Goal: Information Seeking & Learning: Learn about a topic

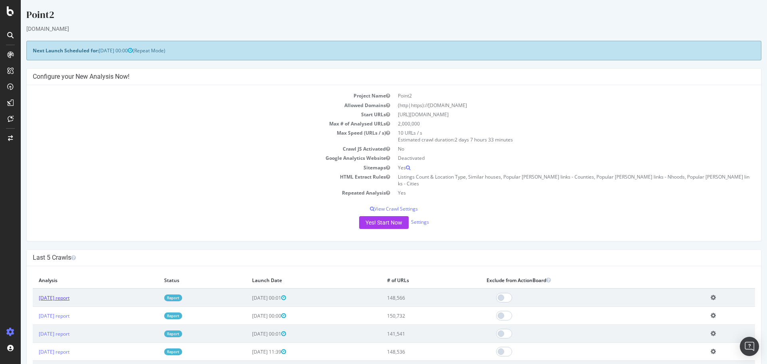
click at [70, 295] on link "[DATE] report" at bounding box center [54, 298] width 31 height 7
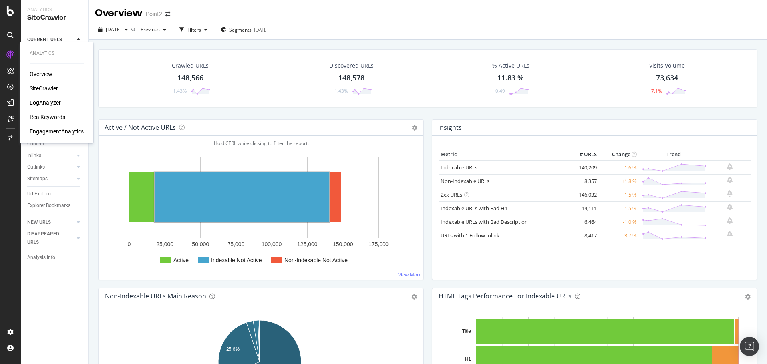
click at [46, 100] on div "LogAnalyzer" at bounding box center [45, 103] width 31 height 8
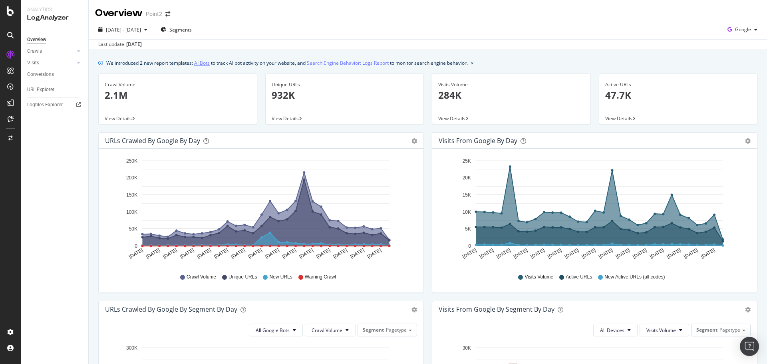
click at [204, 63] on link "AI Bots" at bounding box center [202, 63] width 16 height 8
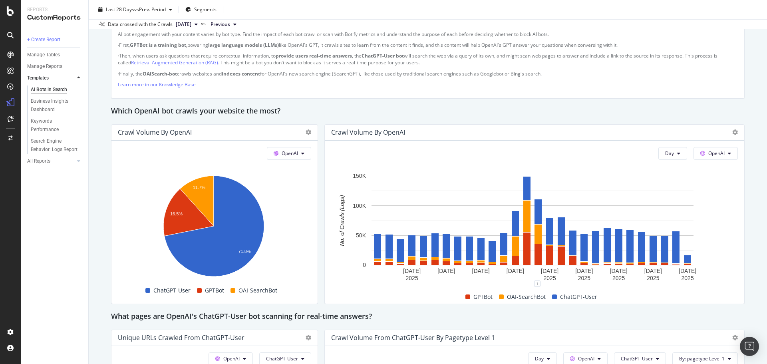
scroll to position [640, 0]
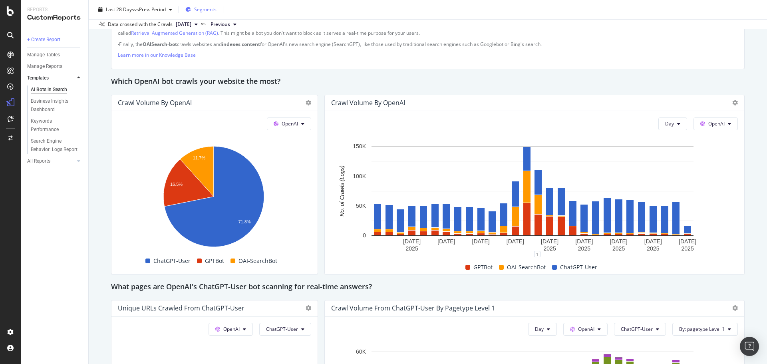
click at [214, 9] on span "Segments" at bounding box center [205, 9] width 22 height 7
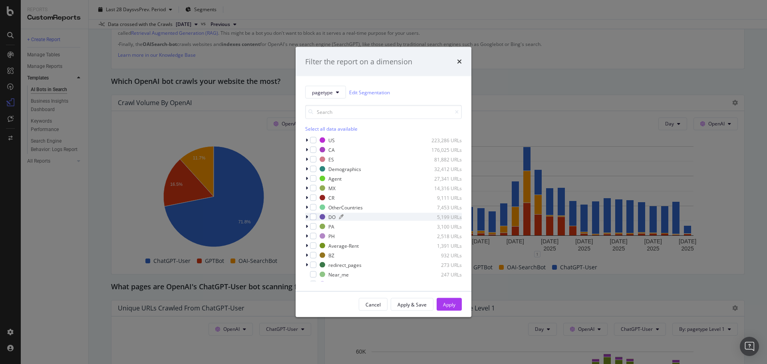
scroll to position [102, 0]
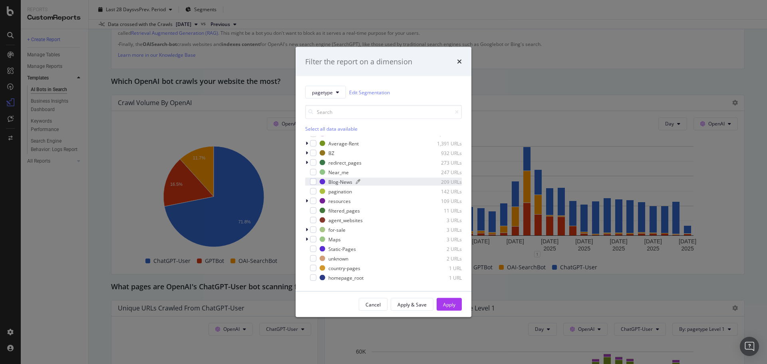
click at [345, 179] on div "Blog-News" at bounding box center [341, 181] width 24 height 7
click at [453, 303] on div "Apply" at bounding box center [449, 304] width 12 height 7
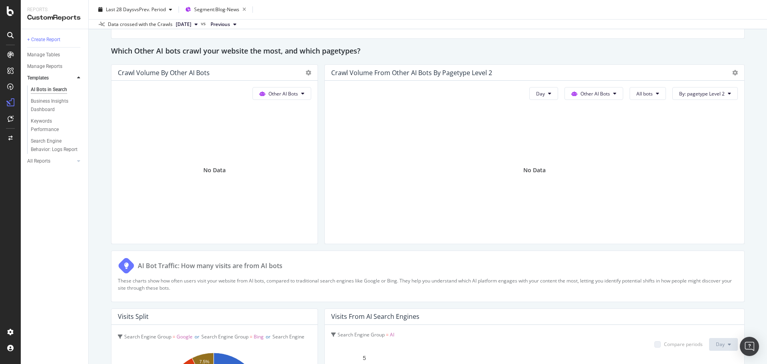
scroll to position [1172, 0]
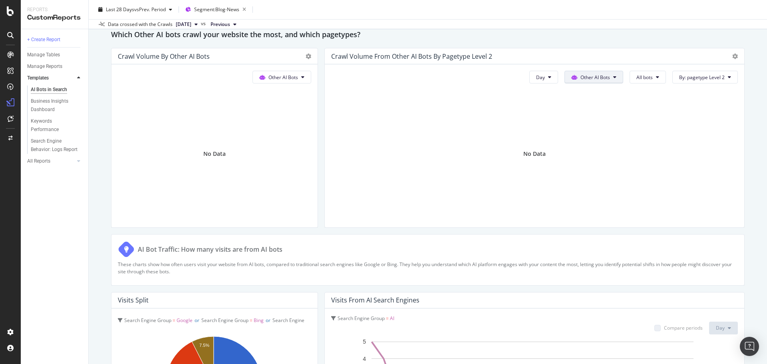
click at [587, 78] on span "Other AI Bots" at bounding box center [596, 77] width 30 height 7
click at [586, 76] on span "Other AI Bots" at bounding box center [596, 77] width 30 height 7
click at [645, 76] on span "All bots" at bounding box center [645, 77] width 16 height 7
click at [699, 79] on span "By: pagetype Level 2" at bounding box center [703, 77] width 46 height 7
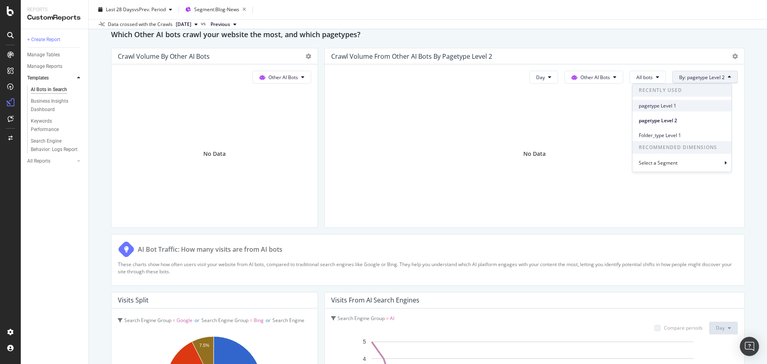
click at [674, 107] on span "pagetype Level 1" at bounding box center [682, 105] width 86 height 7
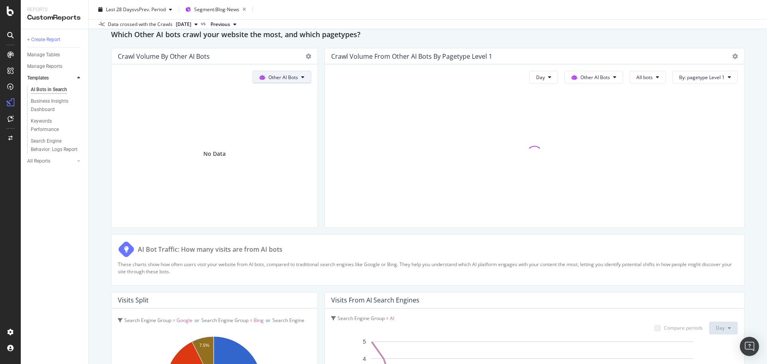
click at [291, 74] on span "Other AI Bots" at bounding box center [284, 77] width 30 height 7
click at [283, 123] on span "OpenAI" at bounding box center [285, 122] width 31 height 7
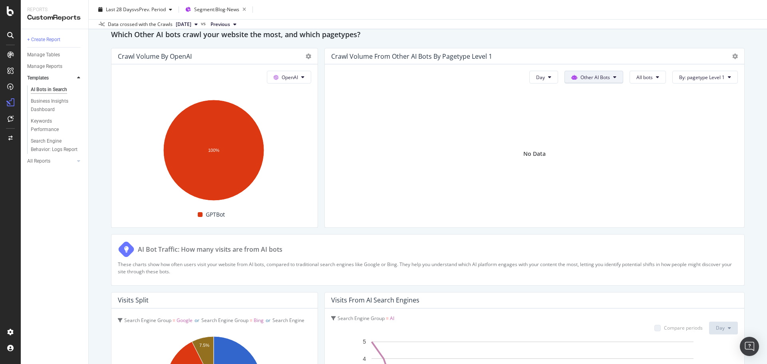
click at [598, 74] on span "Other AI Bots" at bounding box center [596, 77] width 30 height 7
click at [590, 123] on span "OpenAI" at bounding box center [594, 122] width 31 height 7
click at [650, 78] on button "All bots" at bounding box center [648, 77] width 36 height 13
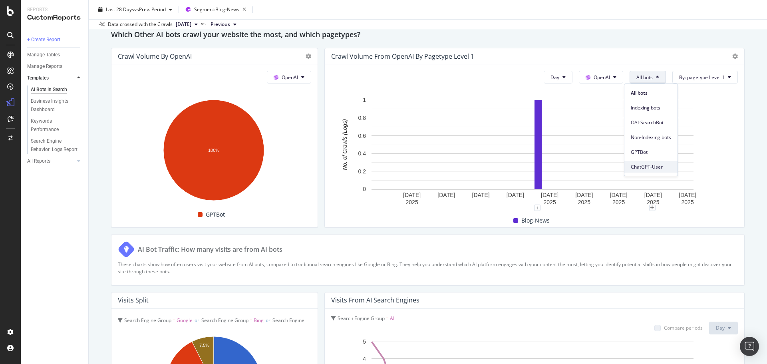
click at [647, 167] on span "ChatGPT-User" at bounding box center [651, 166] width 40 height 7
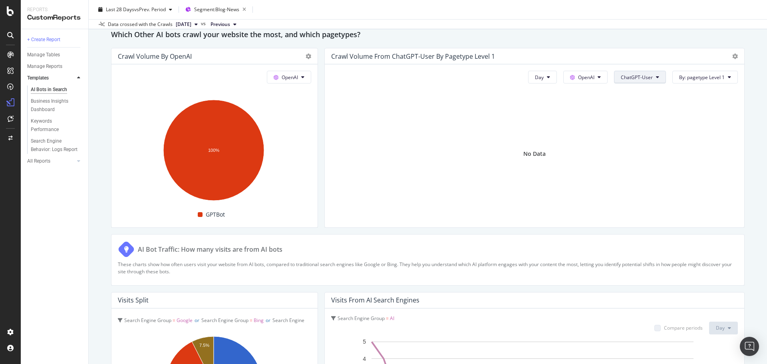
click at [634, 75] on span "ChatGPT-User" at bounding box center [637, 77] width 32 height 7
click at [630, 91] on span "All bots" at bounding box center [636, 93] width 40 height 7
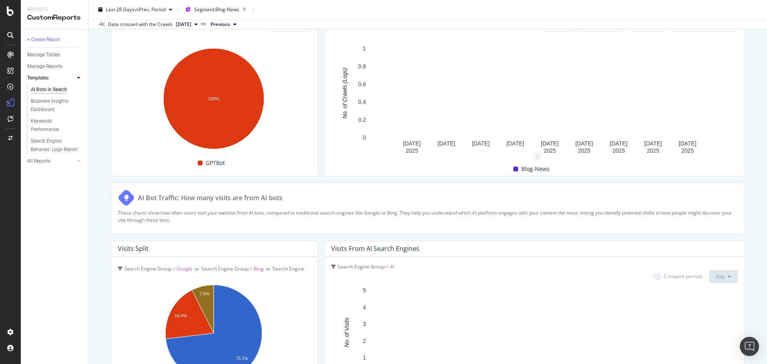
scroll to position [1331, 0]
